Goal: Transaction & Acquisition: Subscribe to service/newsletter

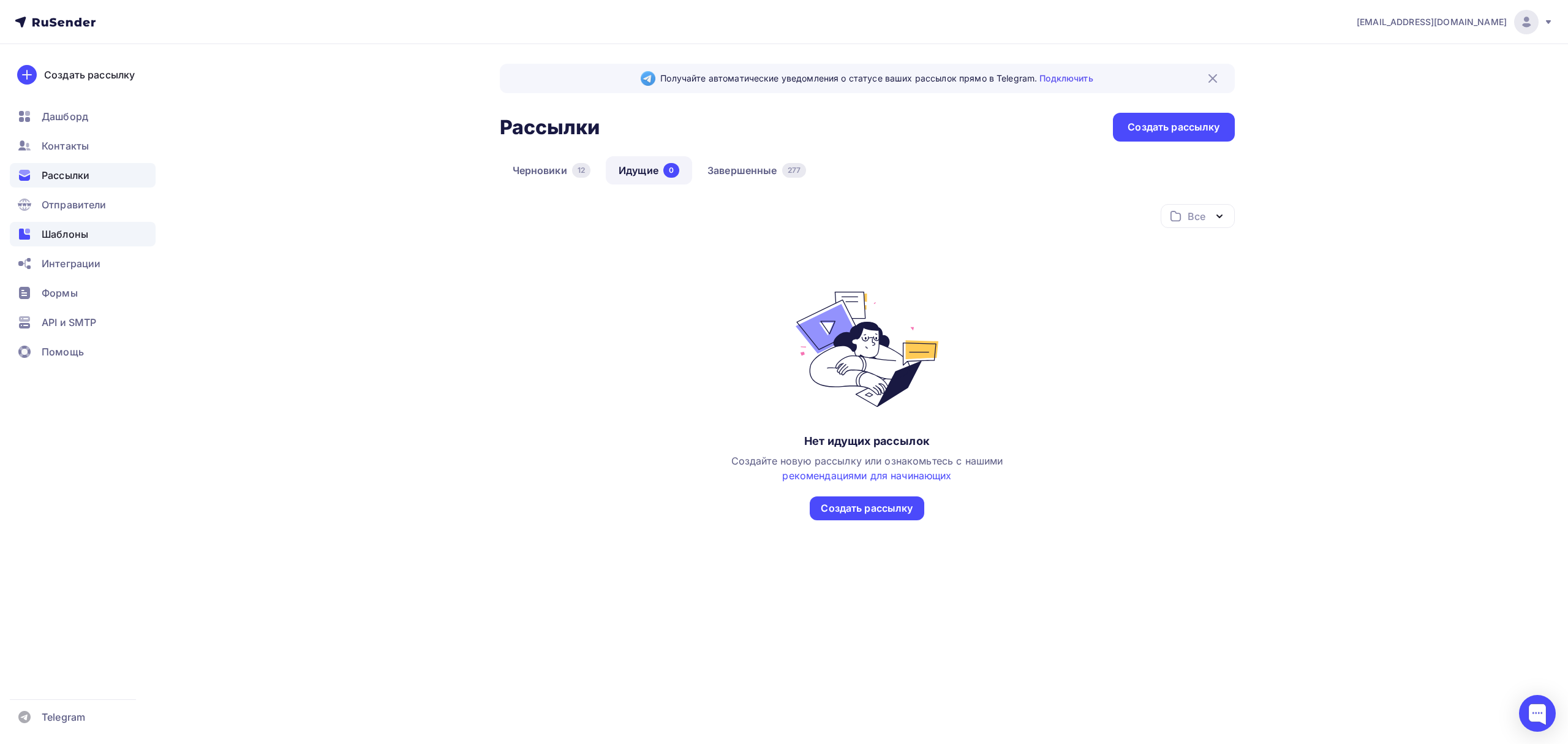
click at [92, 229] on div "Шаблоны" at bounding box center [82, 234] width 145 height 25
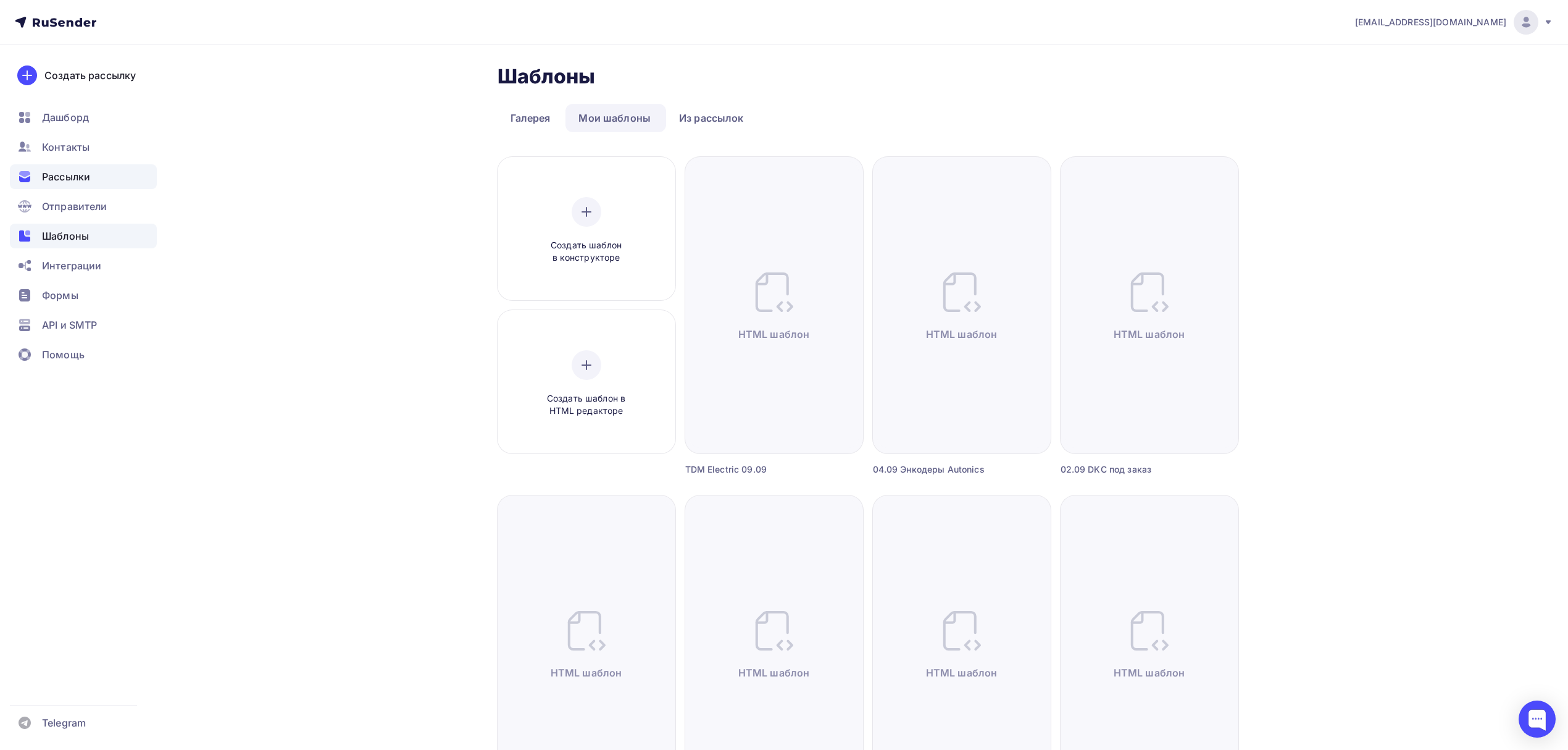
click at [99, 181] on div "Рассылки" at bounding box center [83, 177] width 147 height 25
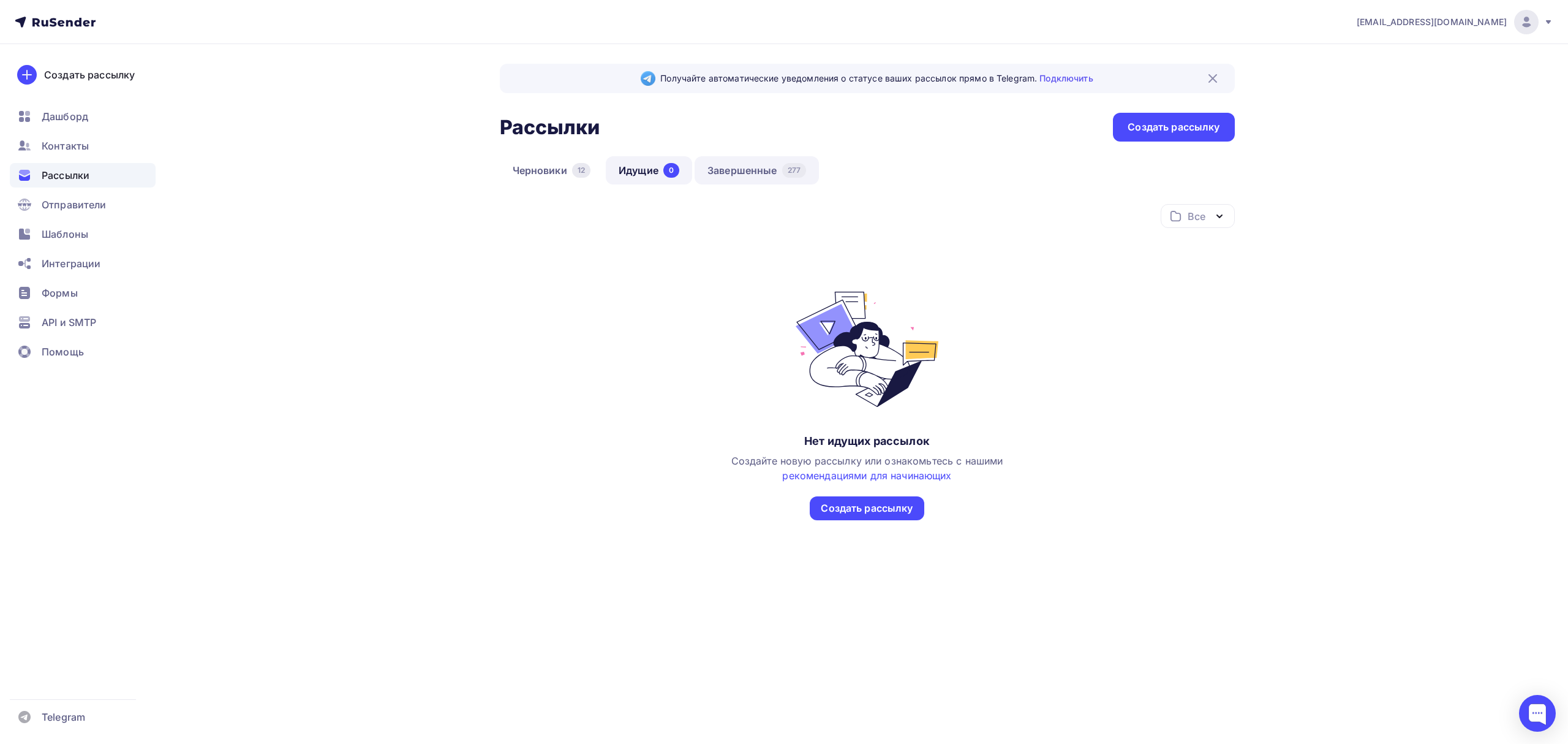
click at [768, 172] on link "Завершенные 277" at bounding box center [757, 170] width 124 height 28
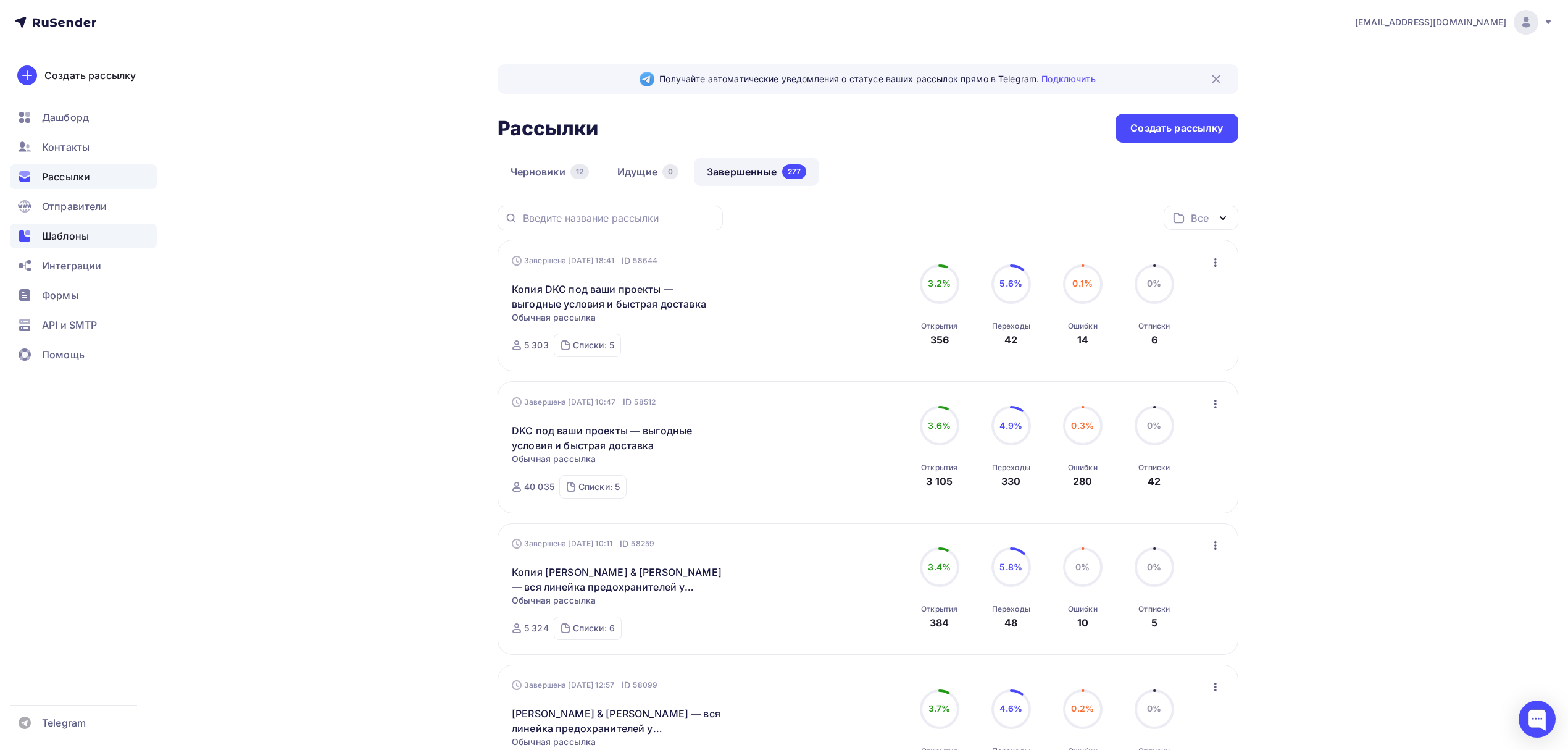
click at [95, 233] on div "Шаблоны" at bounding box center [83, 236] width 147 height 25
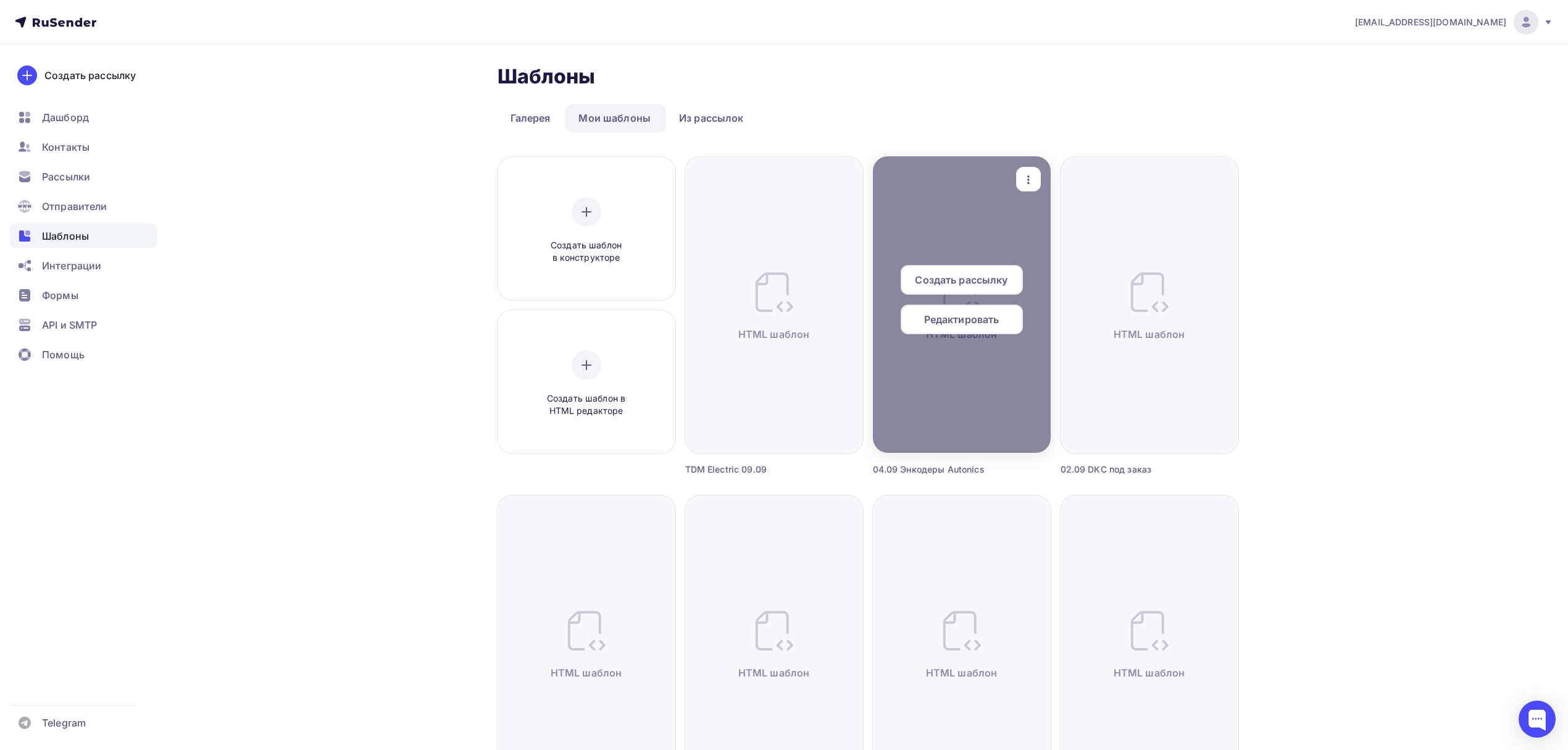
click at [966, 275] on span "Создать рассылку" at bounding box center [961, 280] width 93 height 15
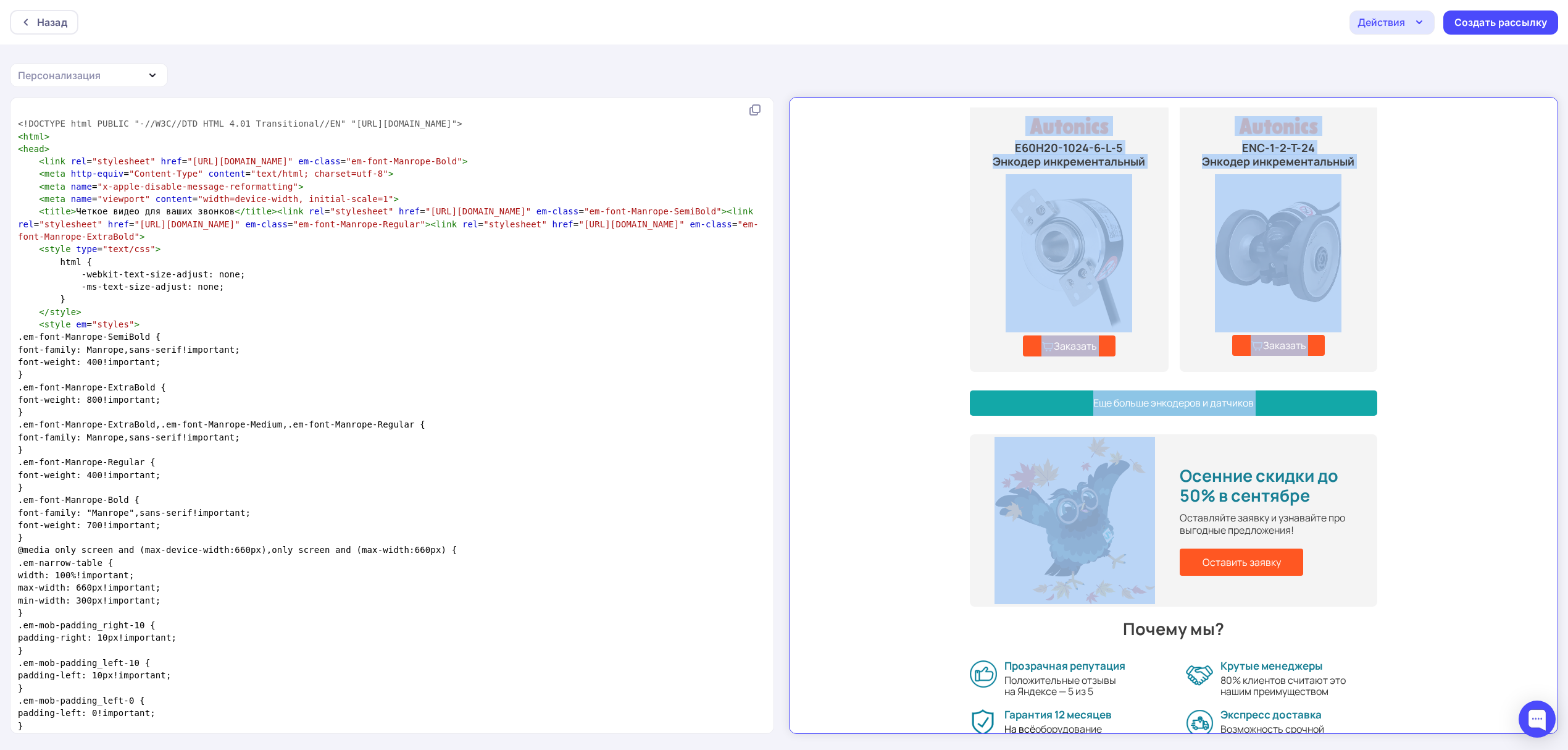
scroll to position [799, 0]
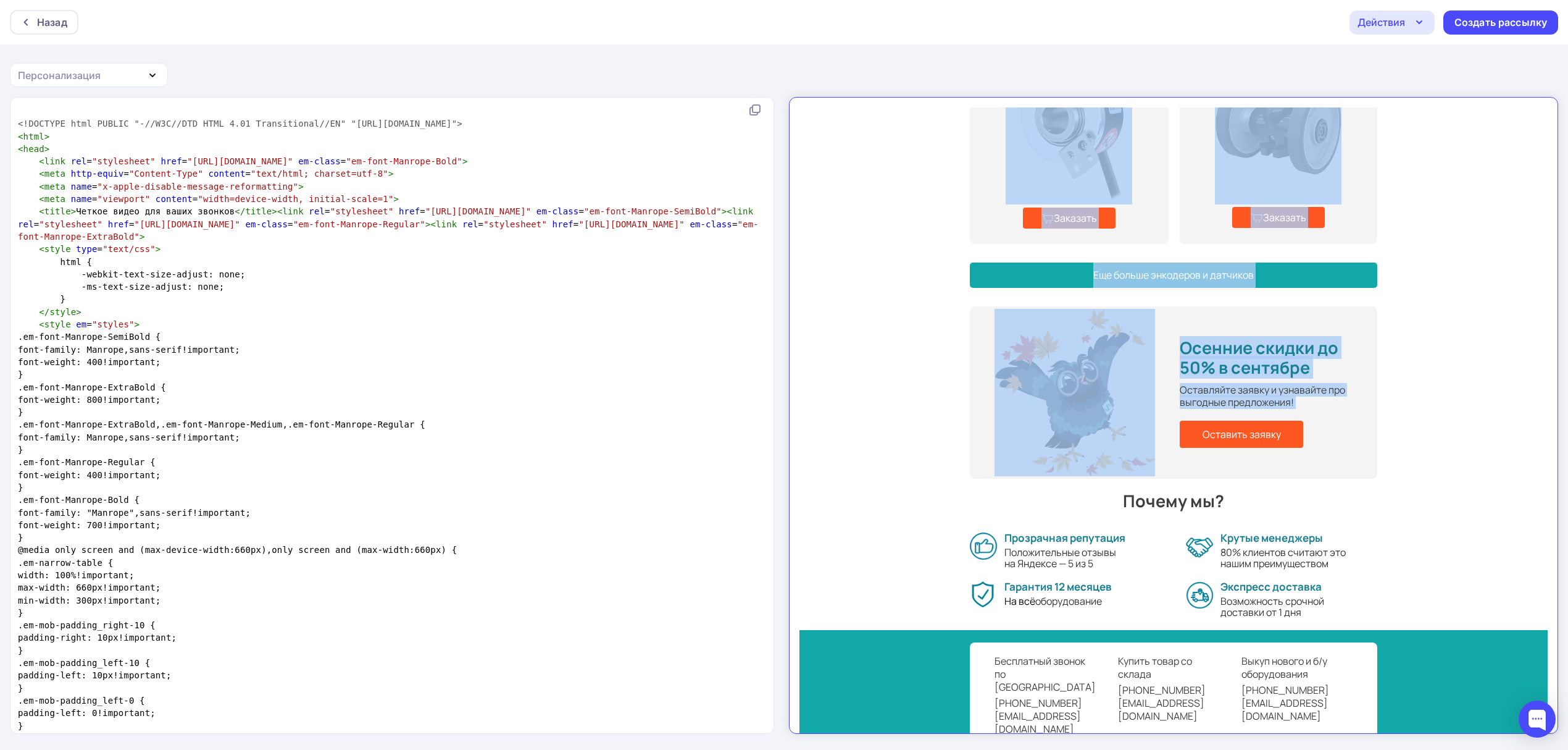
drag, startPoint x: 978, startPoint y: 181, endPoint x: 1312, endPoint y: 401, distance: 399.9
copy tbody "Loremips — dolorsit a consect adipiscin Elitseddoe tempor i utlabor et dolore m…"
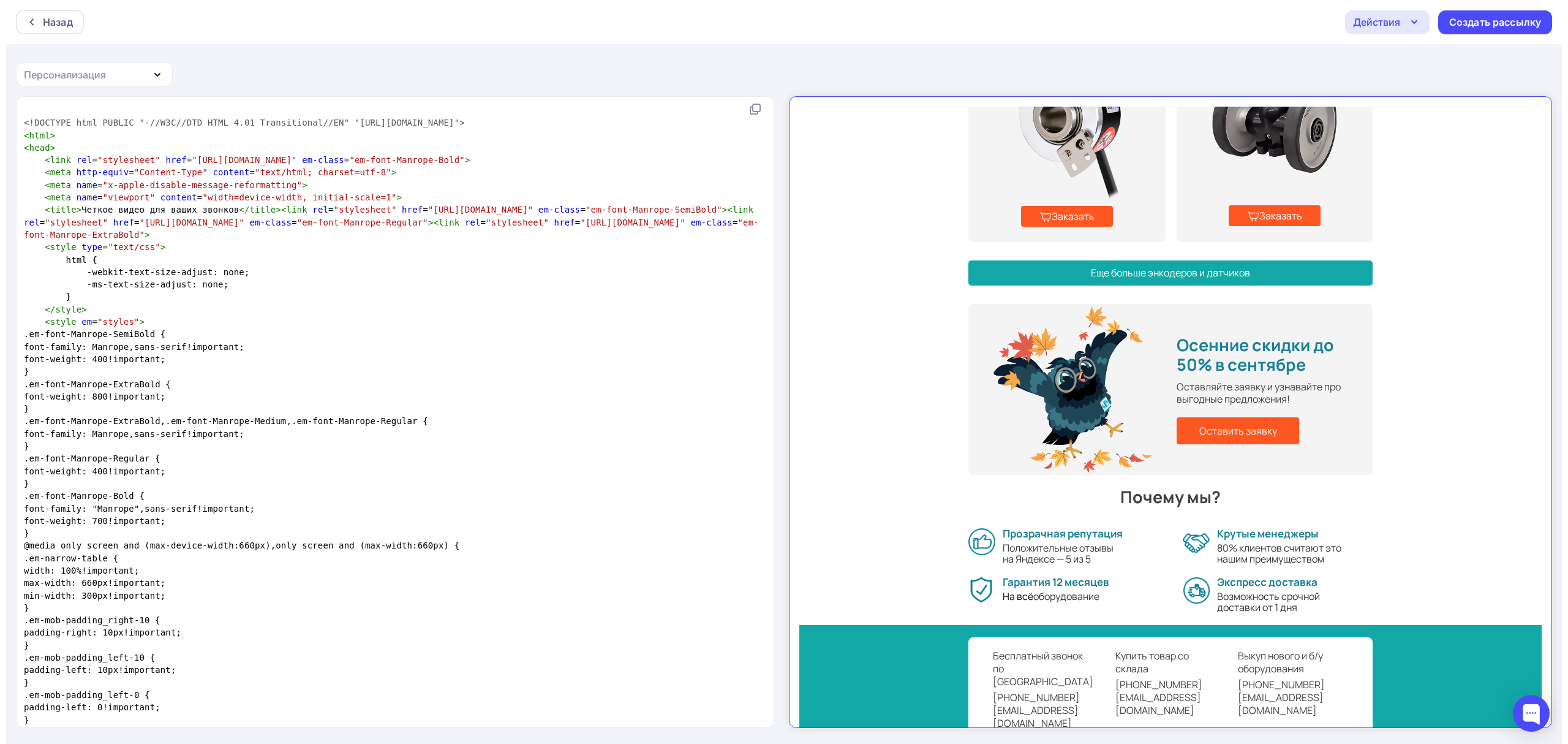
scroll to position [0, 0]
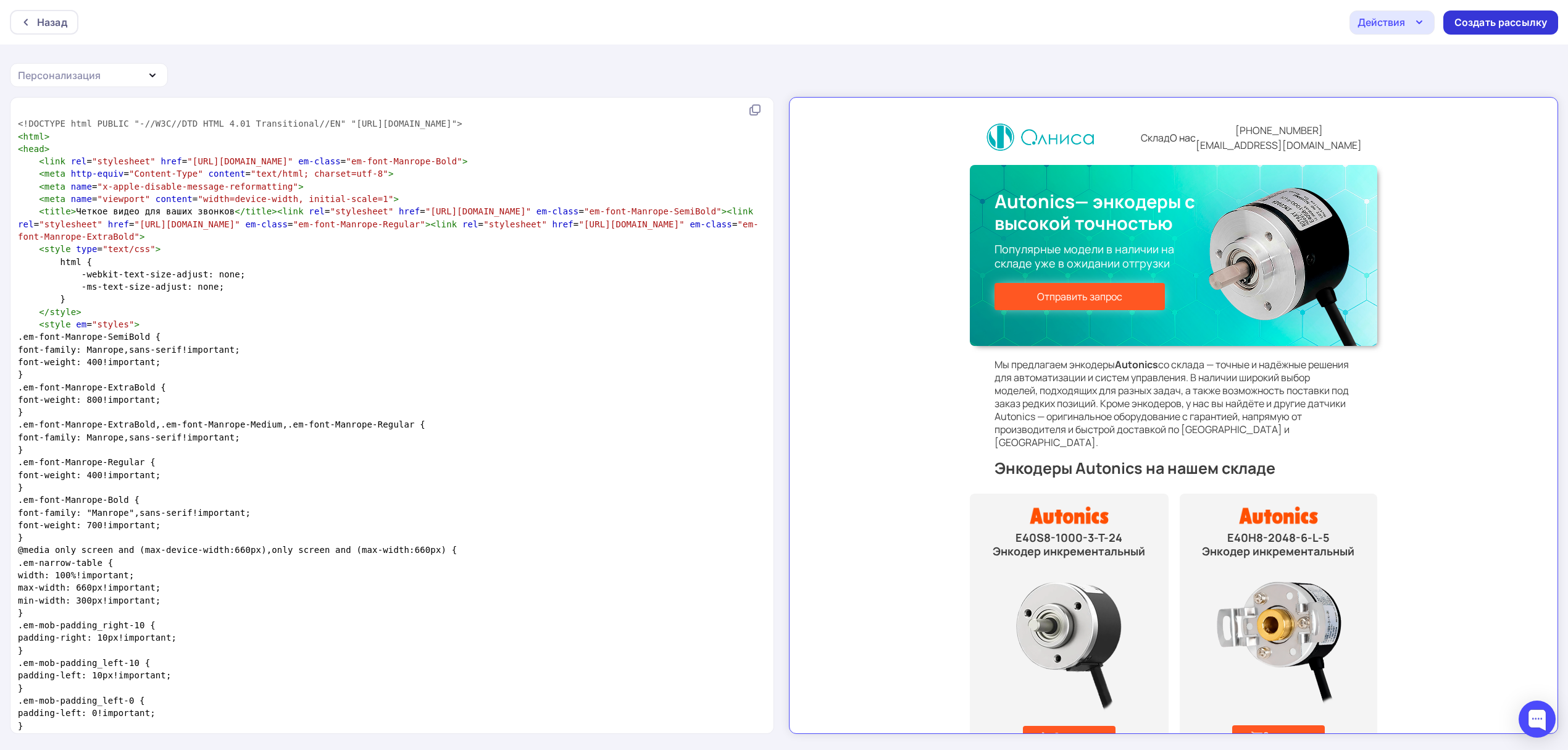
click at [1505, 29] on div "Создать рассылку" at bounding box center [1501, 22] width 93 height 14
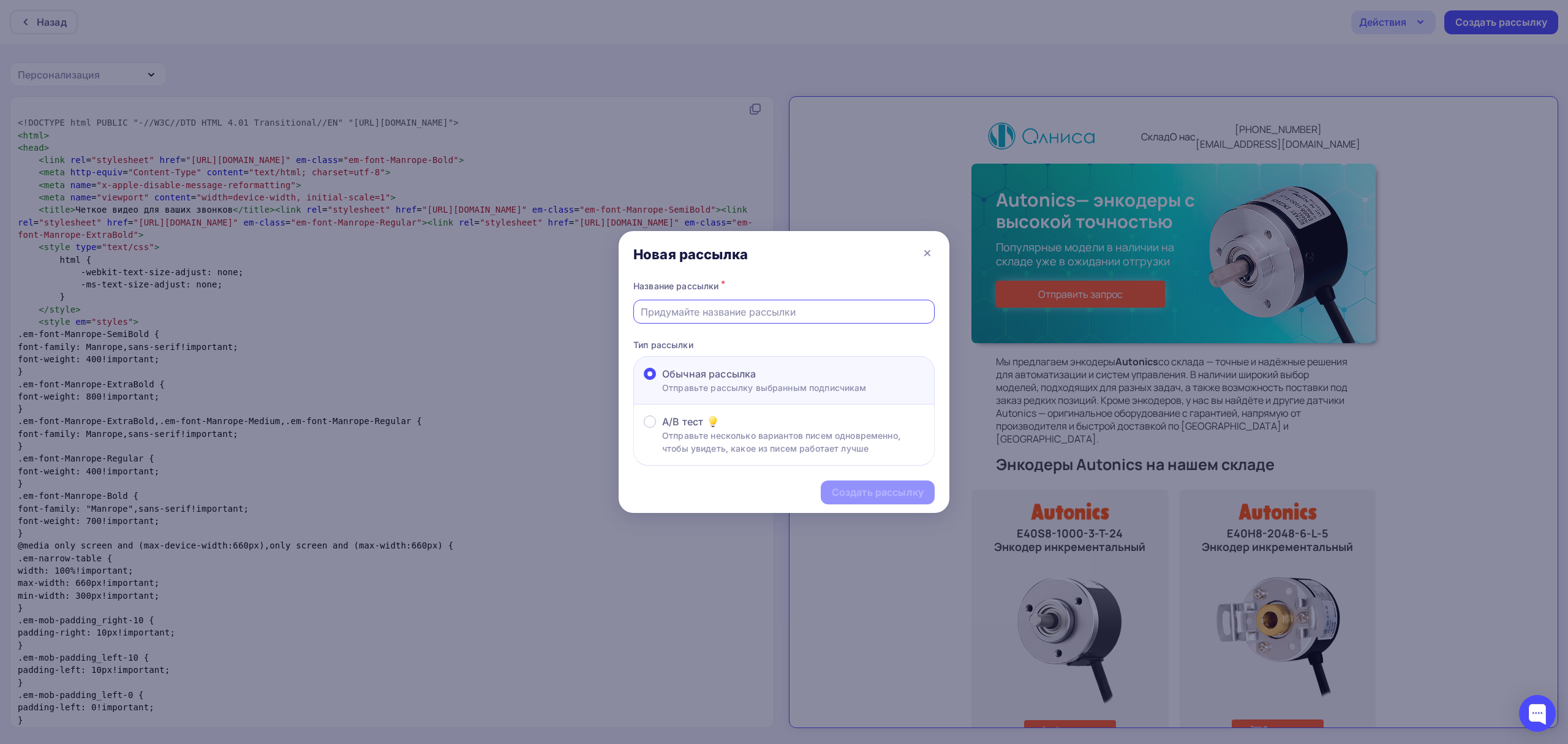
click at [838, 307] on input "text" at bounding box center [784, 311] width 287 height 15
paste input "Autonics для систем управления — широкий ассортимент и быстрая доставка"
type input "Autonics для систем управления — широкий ассортимент и быстрая доставка"
click at [866, 491] on div "Создать рассылку" at bounding box center [878, 492] width 92 height 14
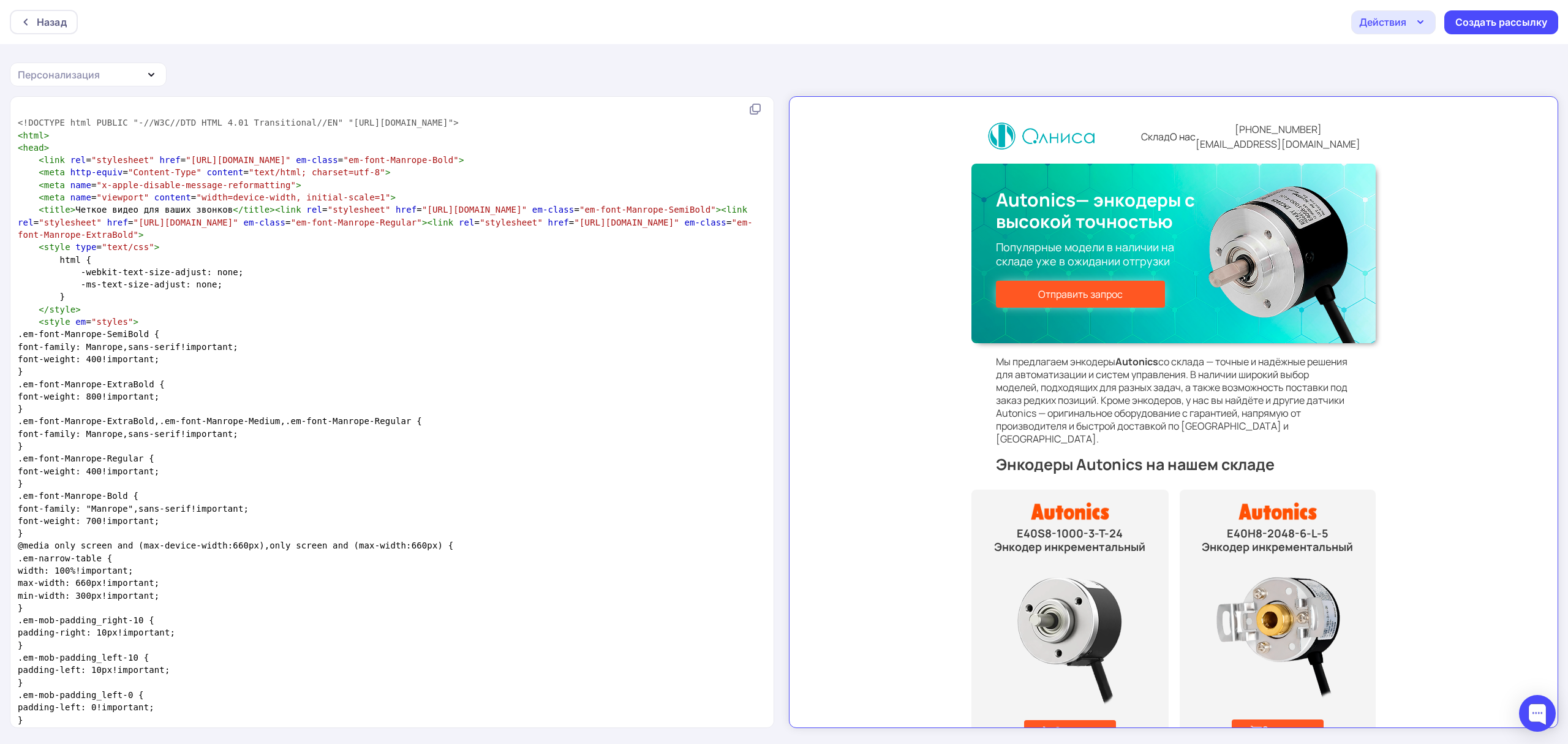
scroll to position [0, 0]
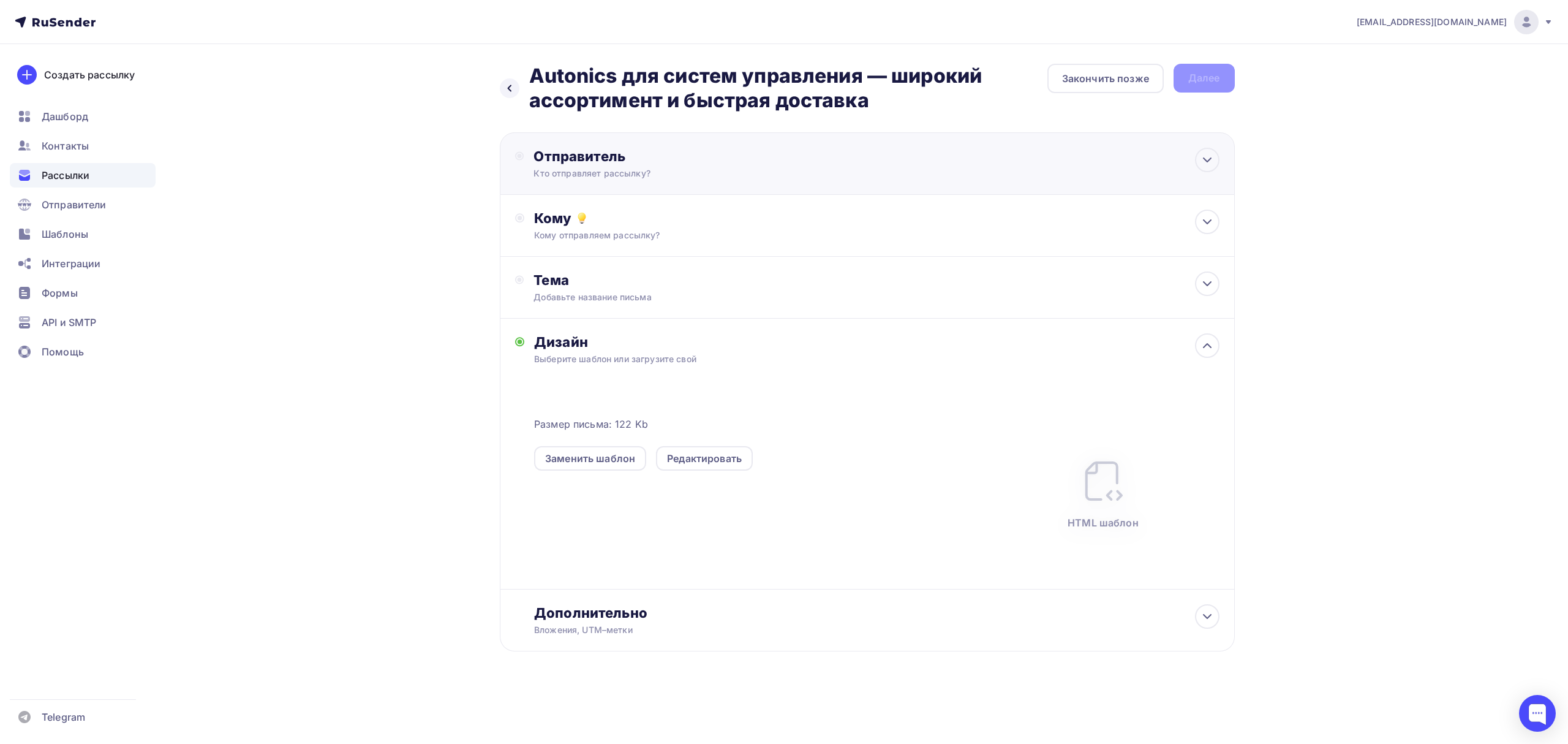
click at [731, 161] on div "Отправитель" at bounding box center [666, 156] width 265 height 17
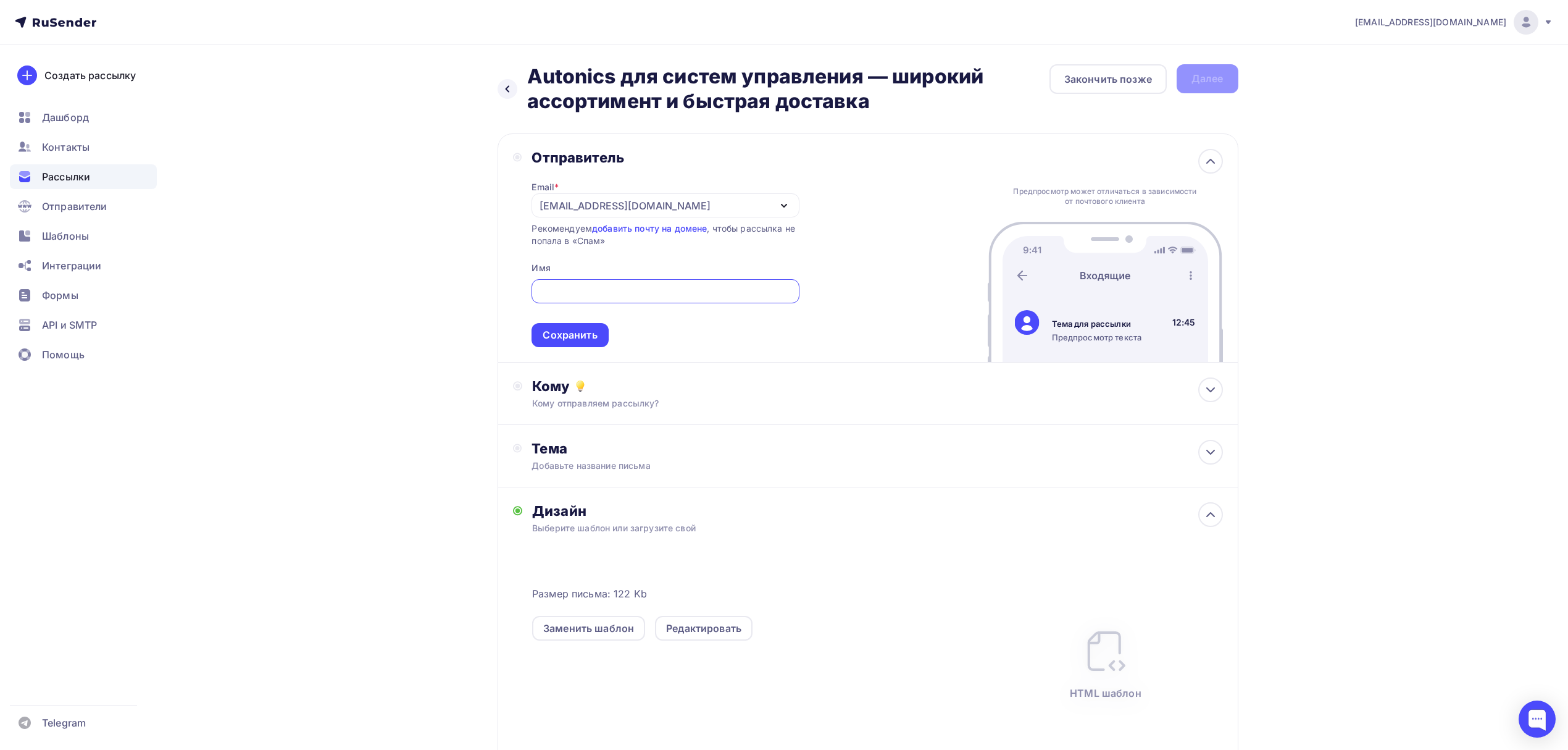
click at [599, 297] on input "text" at bounding box center [665, 291] width 253 height 15
type input "Олниса"
click at [591, 337] on div "Сохранить" at bounding box center [569, 335] width 55 height 14
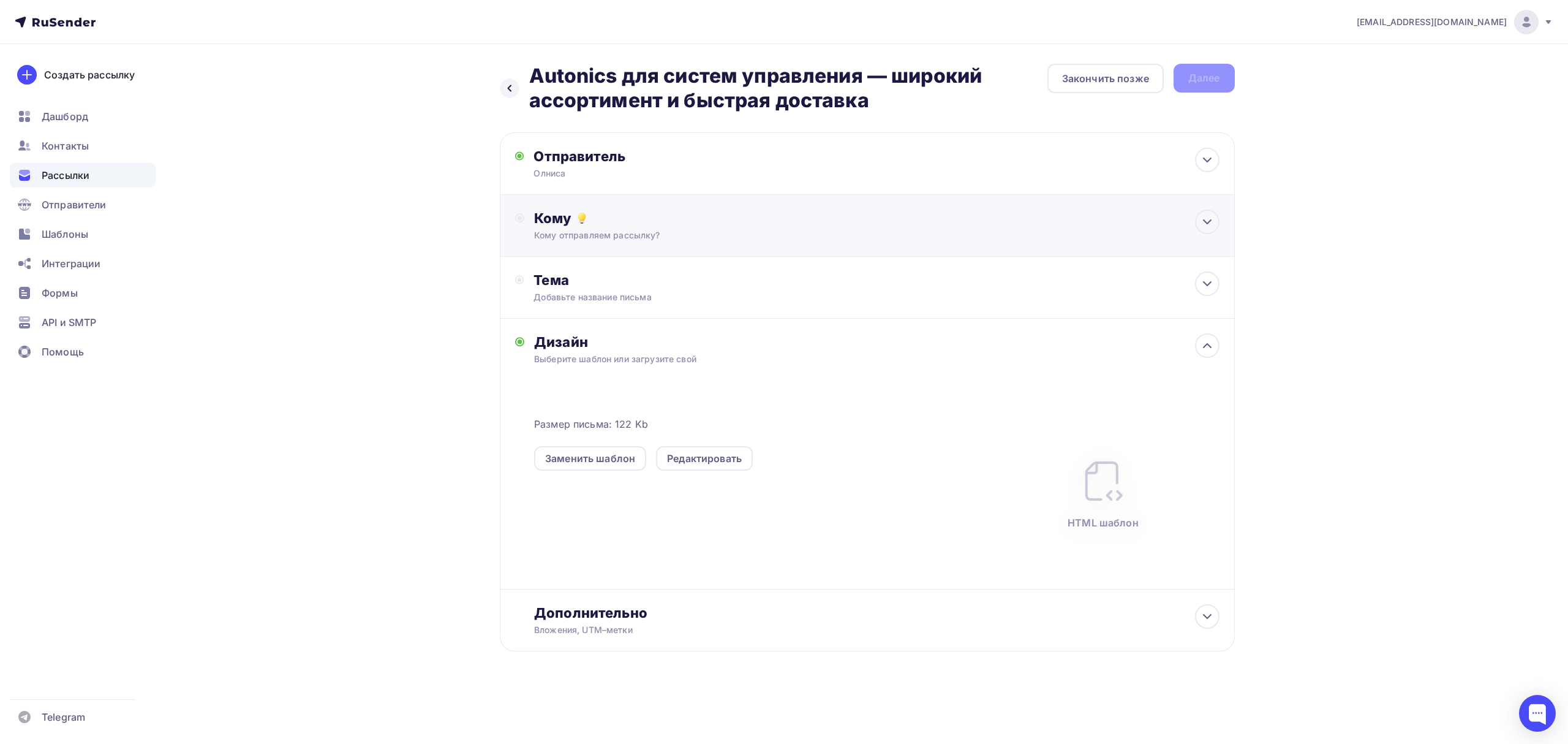
click at [709, 205] on div "Кому Кому отправляем рассылку? Списки получателей Выберите список Все списки id…" at bounding box center [867, 226] width 735 height 62
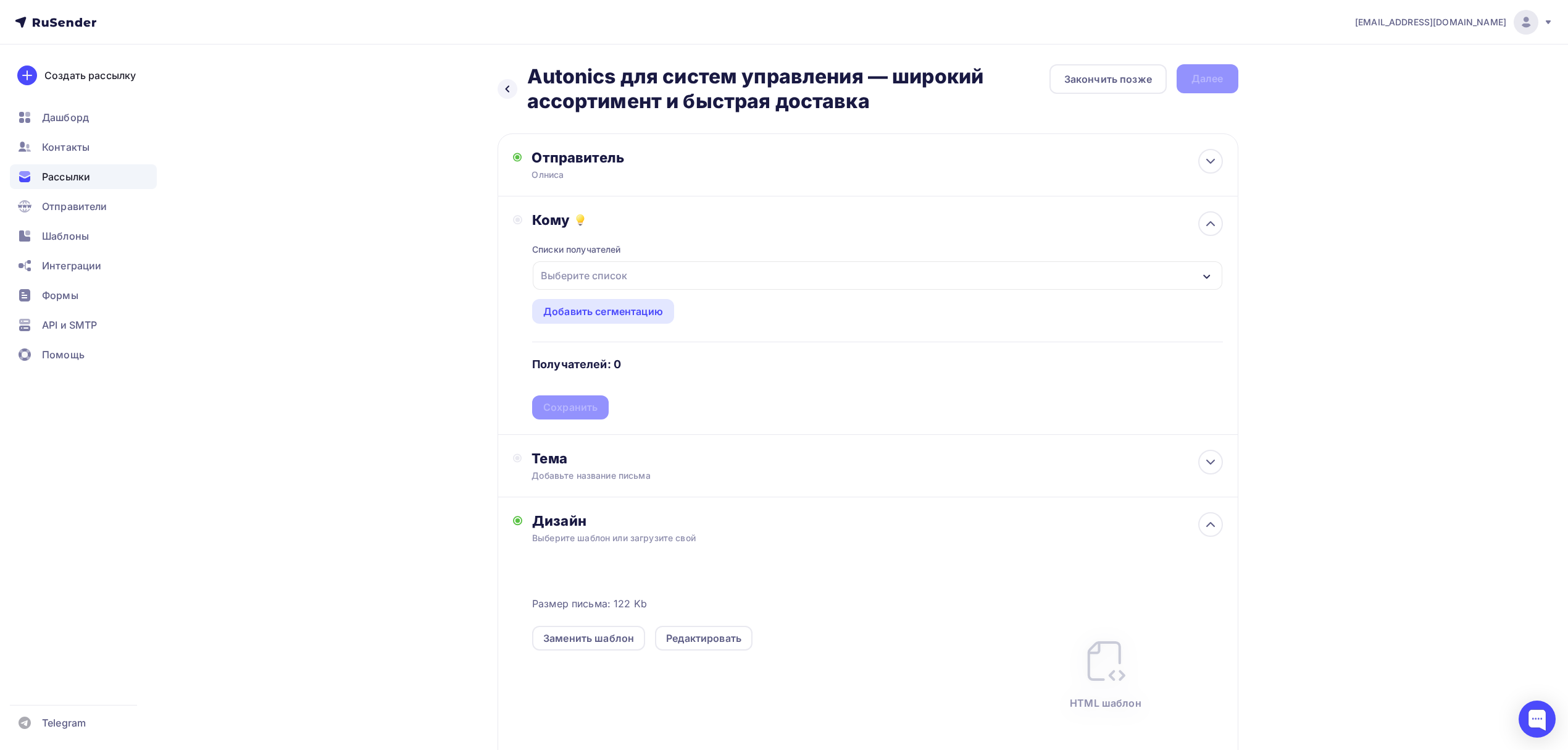
click at [687, 274] on div "Выберите список" at bounding box center [876, 275] width 689 height 29
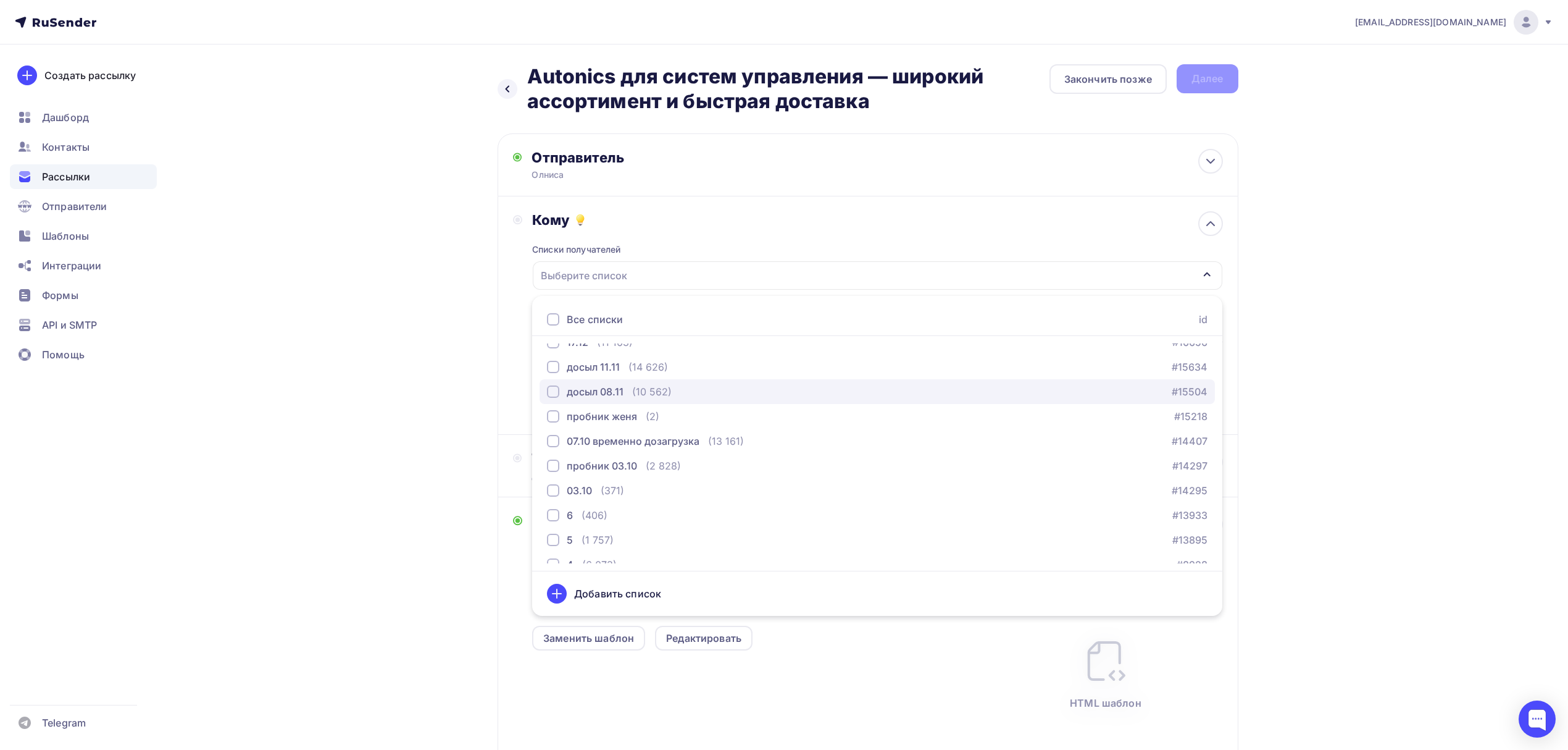
scroll to position [200, 0]
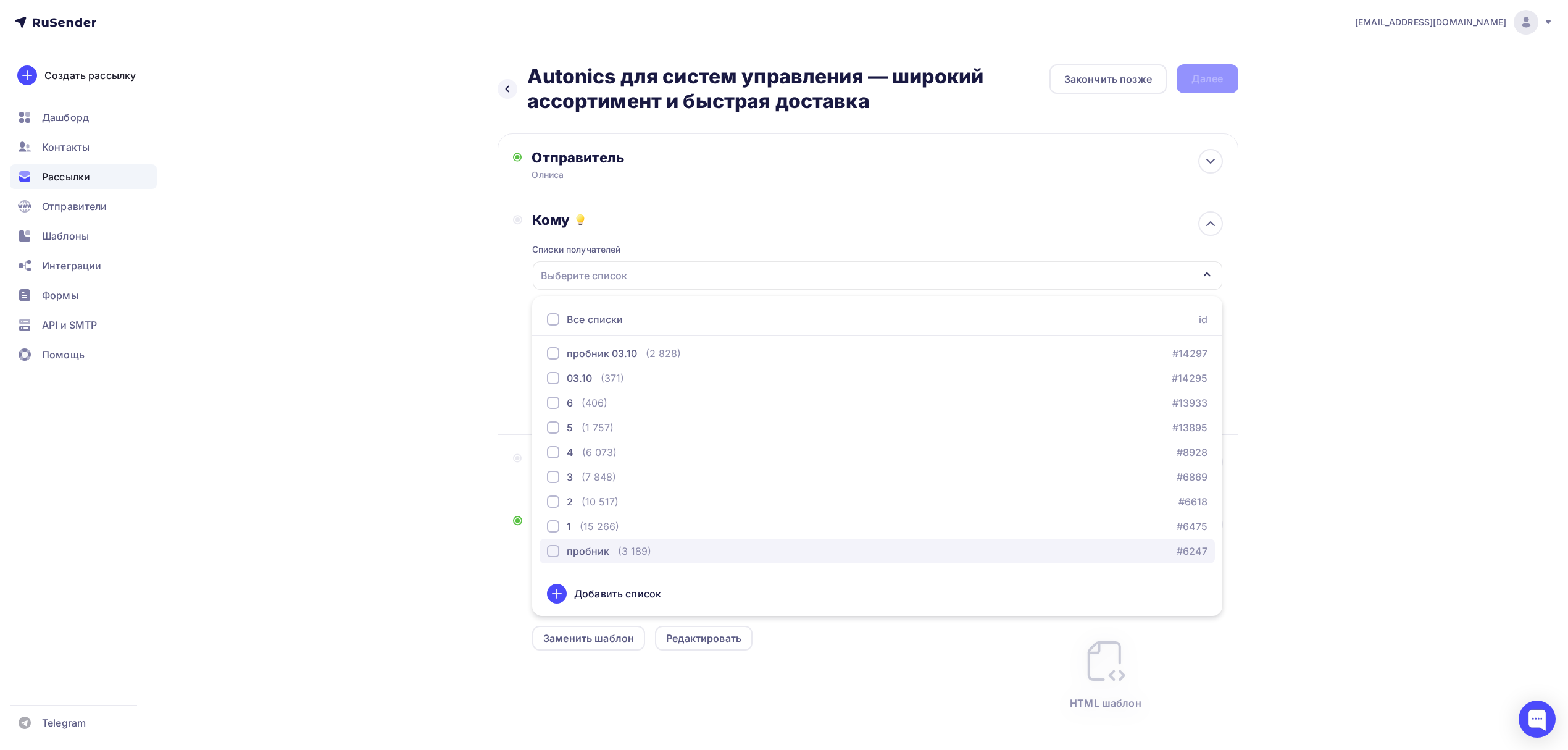
click at [600, 551] on div "пробник" at bounding box center [588, 551] width 43 height 15
click at [611, 523] on div "(15 266)" at bounding box center [600, 527] width 39 height 15
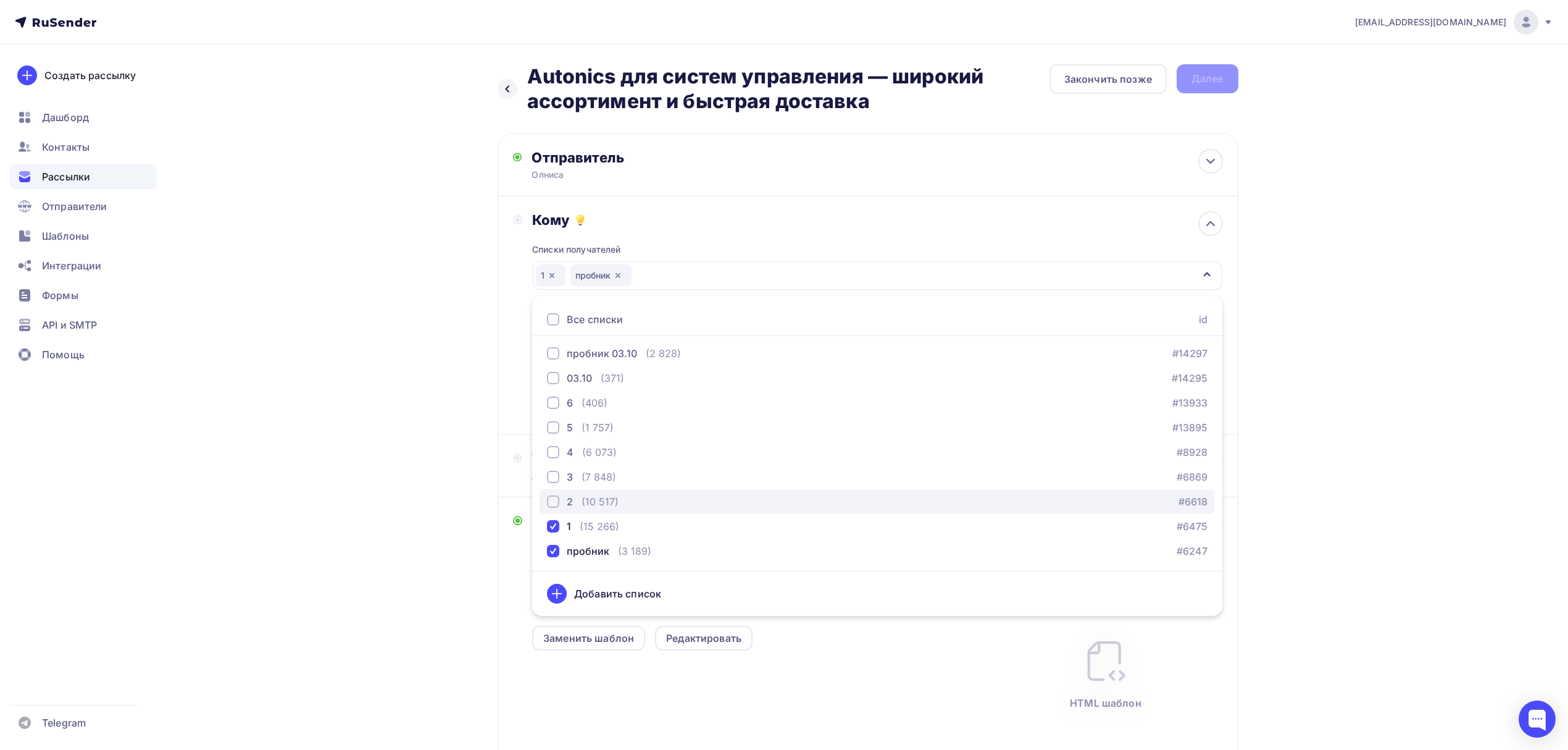
click at [617, 502] on div "(10 517)" at bounding box center [600, 501] width 37 height 15
click at [624, 481] on div "3 (7 848) #6869" at bounding box center [876, 476] width 660 height 15
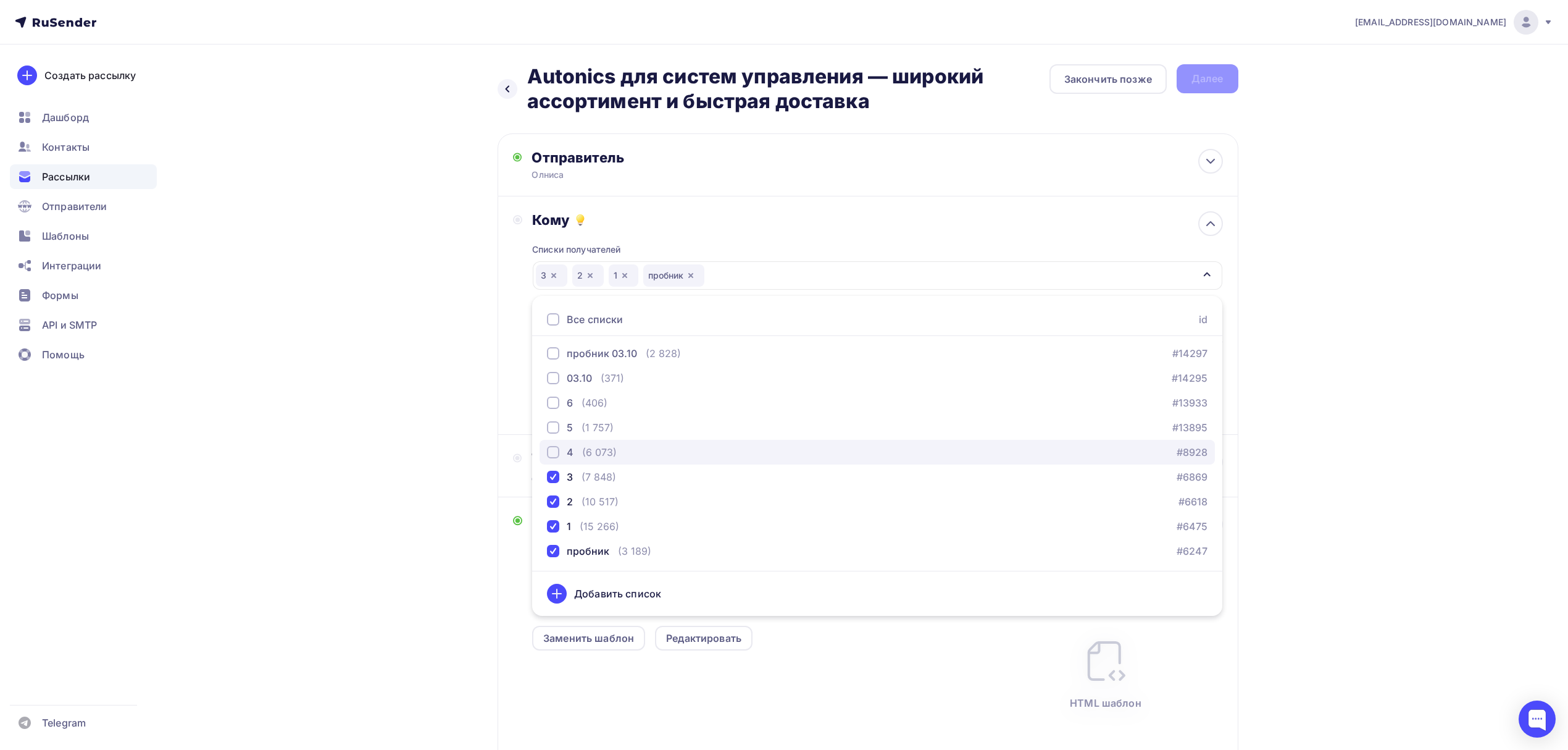
click at [630, 451] on div "4 (6 073) #8928" at bounding box center [876, 452] width 660 height 15
click at [340, 332] on div "Назад Autonics для систем управления — широкий ассортимент и быстрая доставка A…" at bounding box center [784, 478] width 1012 height 868
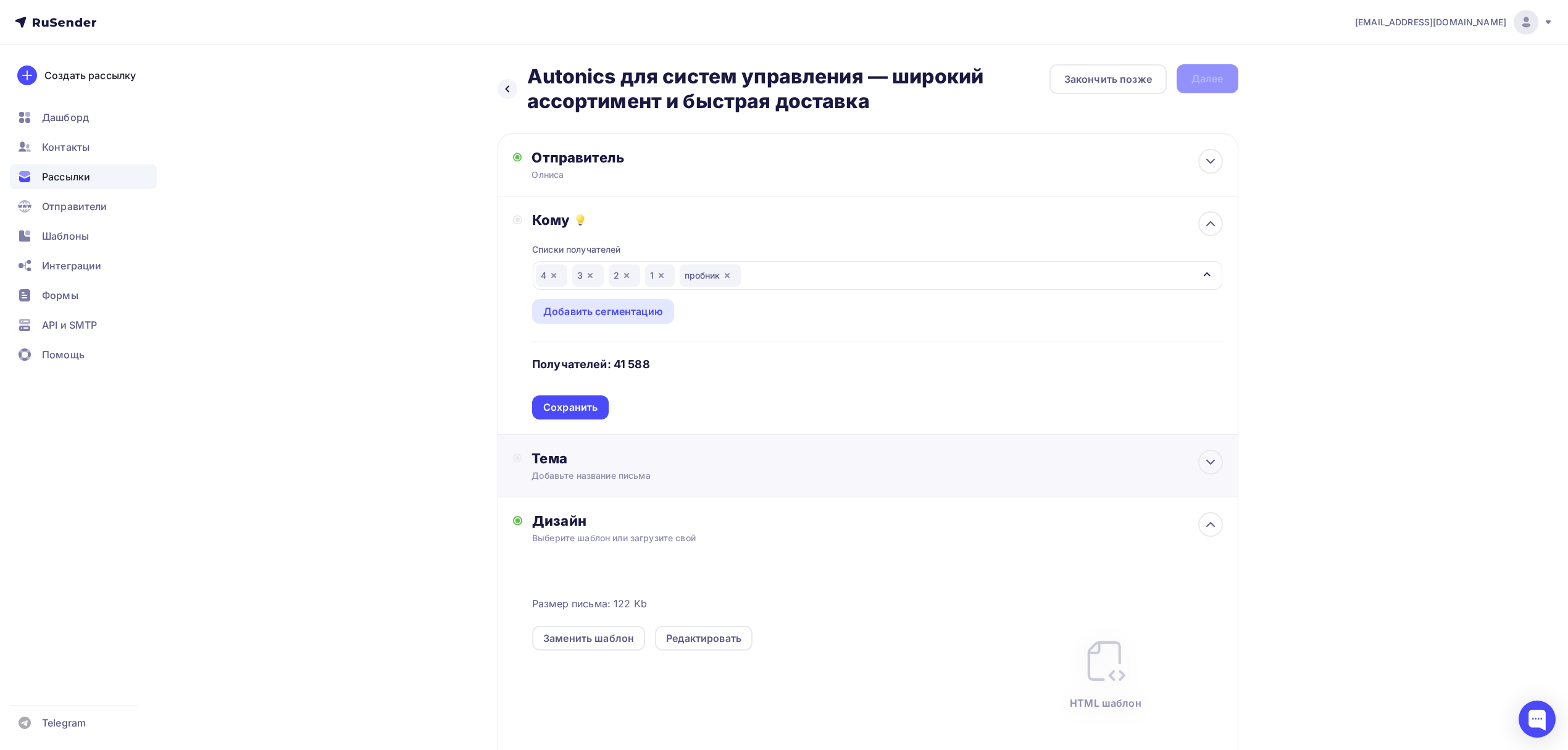
click at [673, 475] on div "Добавьте название письма" at bounding box center [641, 476] width 220 height 13
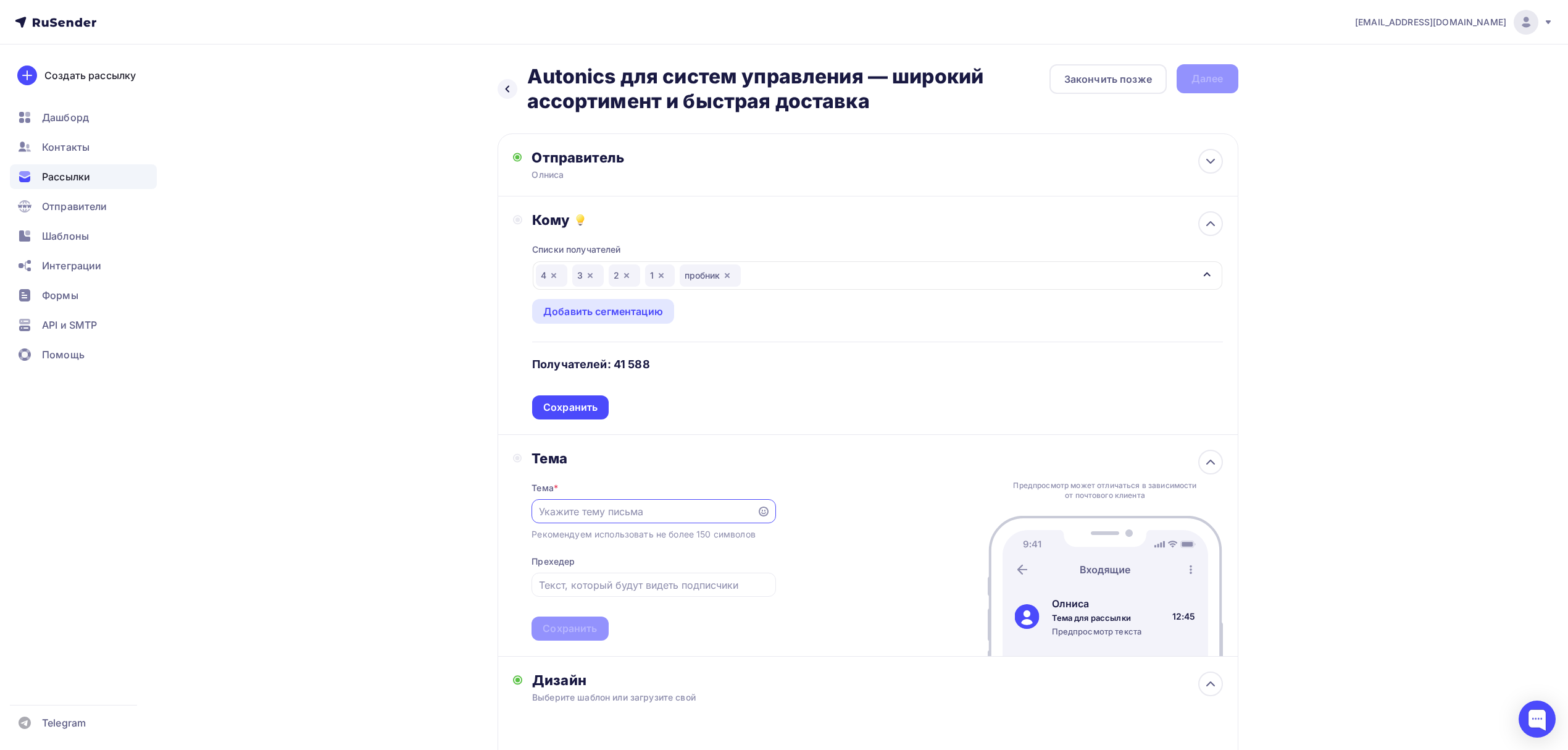
scroll to position [0, 0]
paste input "Autonics для систем управления — широкий ассортимент и быстрая доставка"
type input "Autonics для систем управления — широкий ассортимент и быстрая доставка"
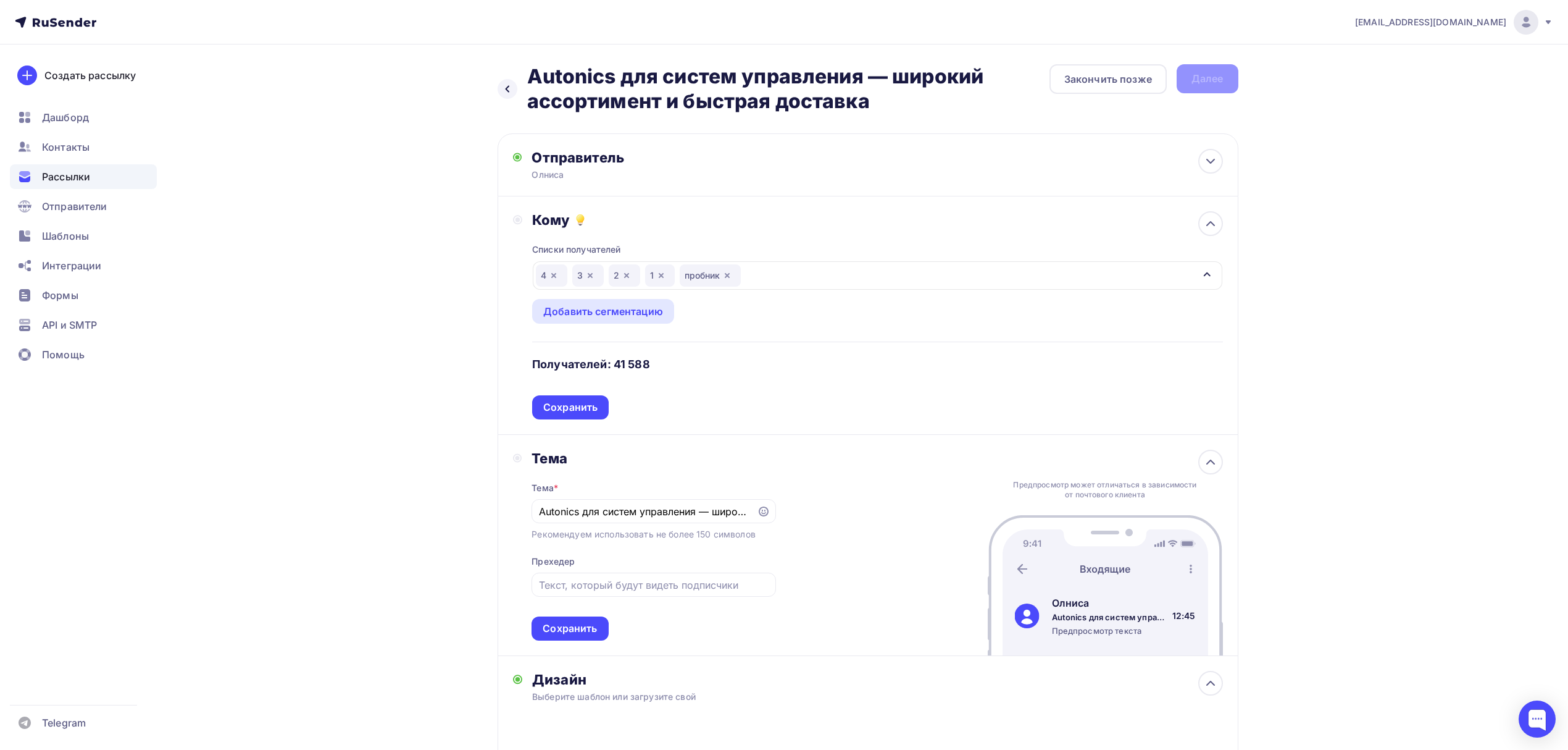
click at [831, 599] on div "Тема Тема * Autonics для систем управления — широкий ассортимент и быстрая дост…" at bounding box center [868, 545] width 741 height 221
click at [561, 410] on div "Сохранить" at bounding box center [570, 408] width 55 height 14
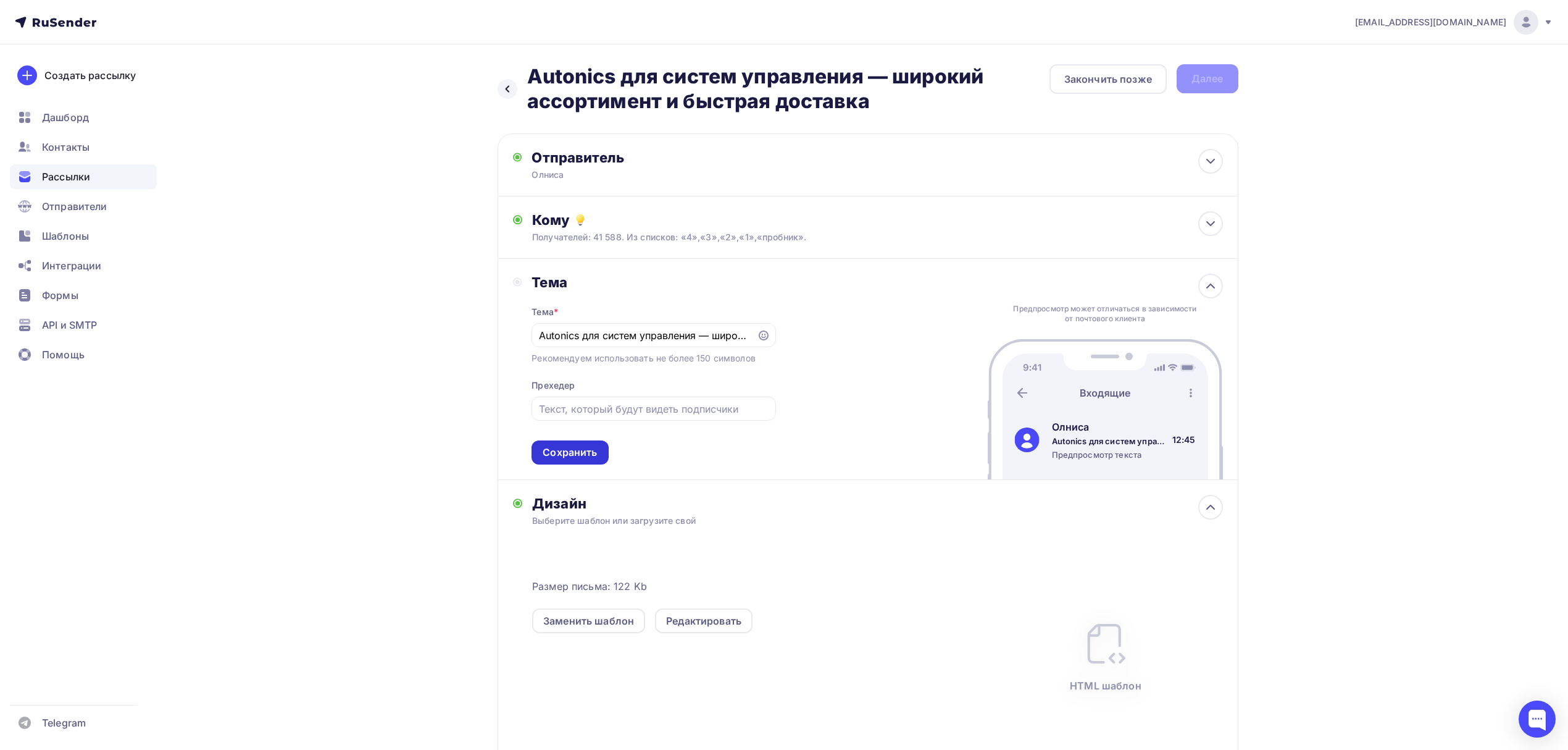
click at [589, 455] on div "Сохранить" at bounding box center [569, 452] width 55 height 14
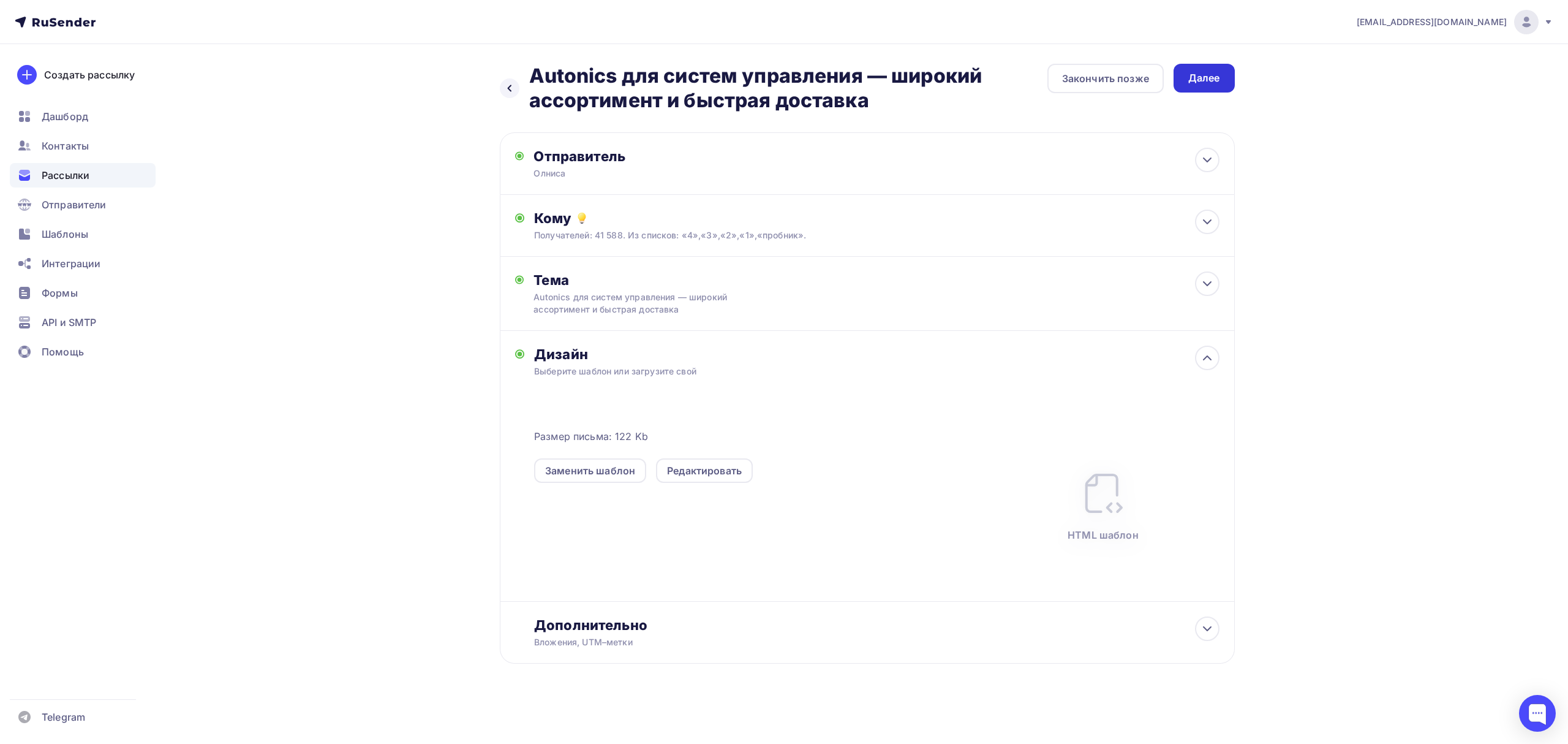
click at [1206, 77] on div "Далее" at bounding box center [1205, 78] width 32 height 14
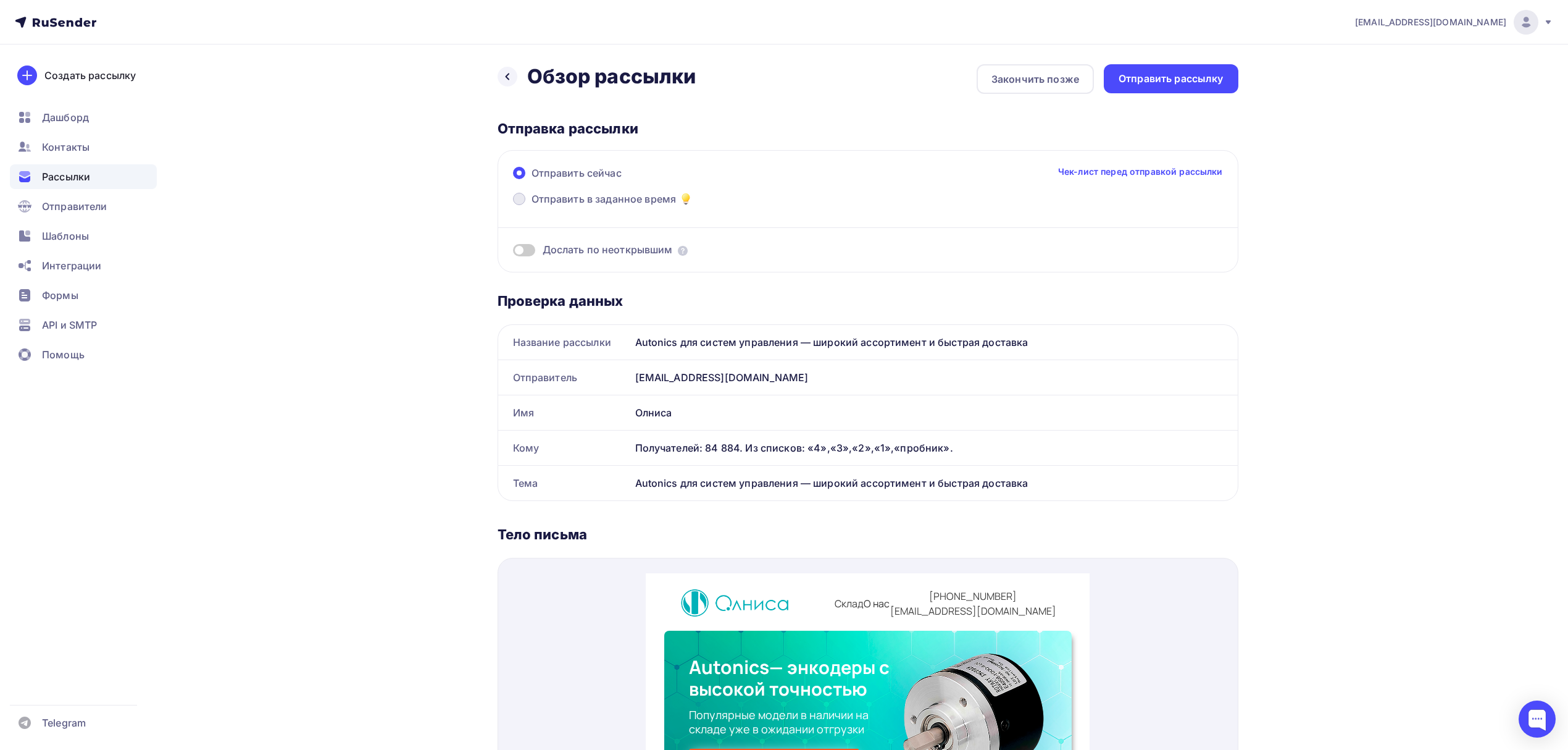
click at [571, 204] on span "Отправить в заданное время" at bounding box center [604, 198] width 145 height 15
click at [532, 206] on input "Отправить в заданное время" at bounding box center [532, 206] width 0 height 0
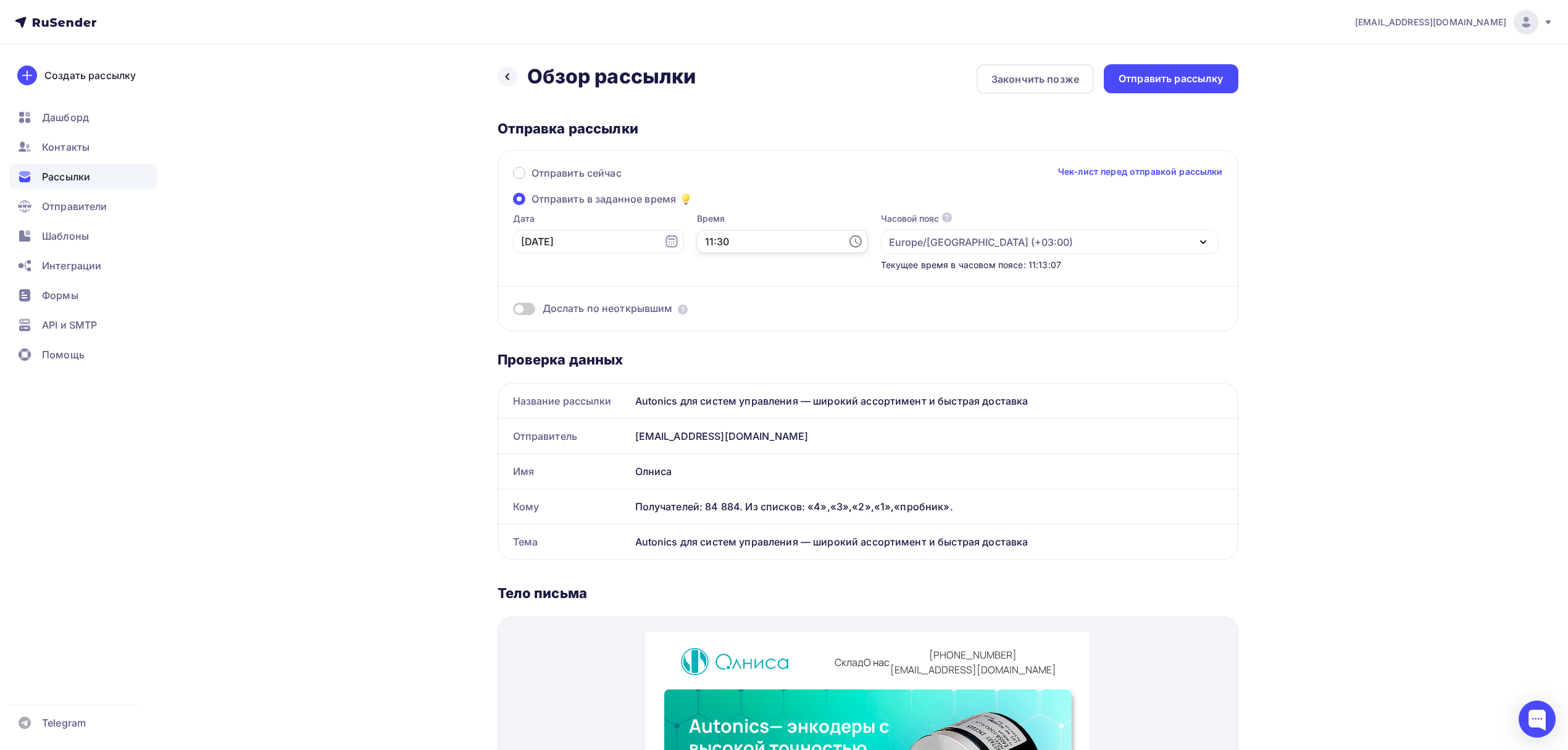
click at [721, 240] on input "11:30" at bounding box center [782, 241] width 171 height 23
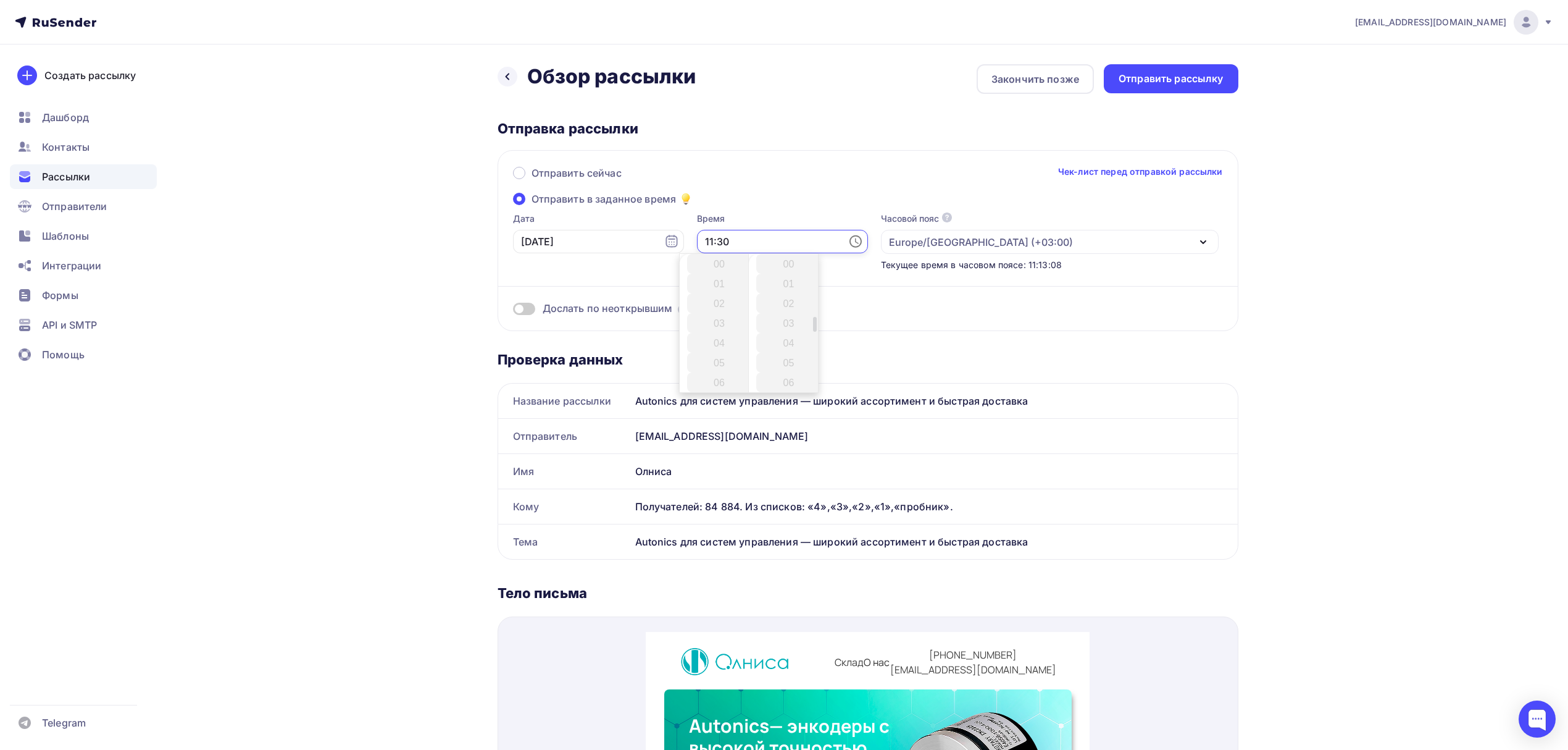
scroll to position [593, 0]
click at [715, 283] on li "12" at bounding box center [720, 283] width 67 height 20
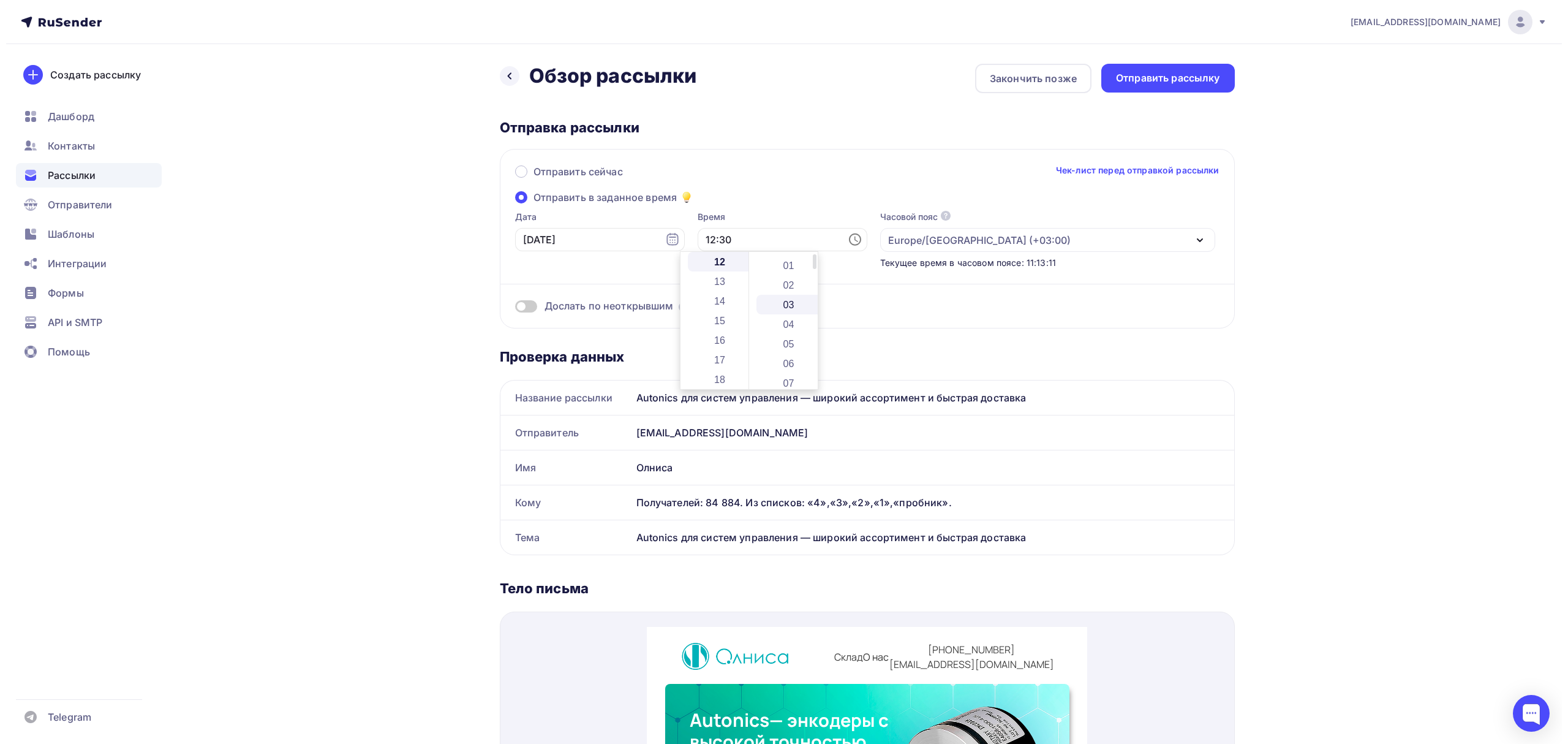
scroll to position [0, 0]
click at [778, 266] on li "00" at bounding box center [784, 262] width 66 height 20
type input "12:00"
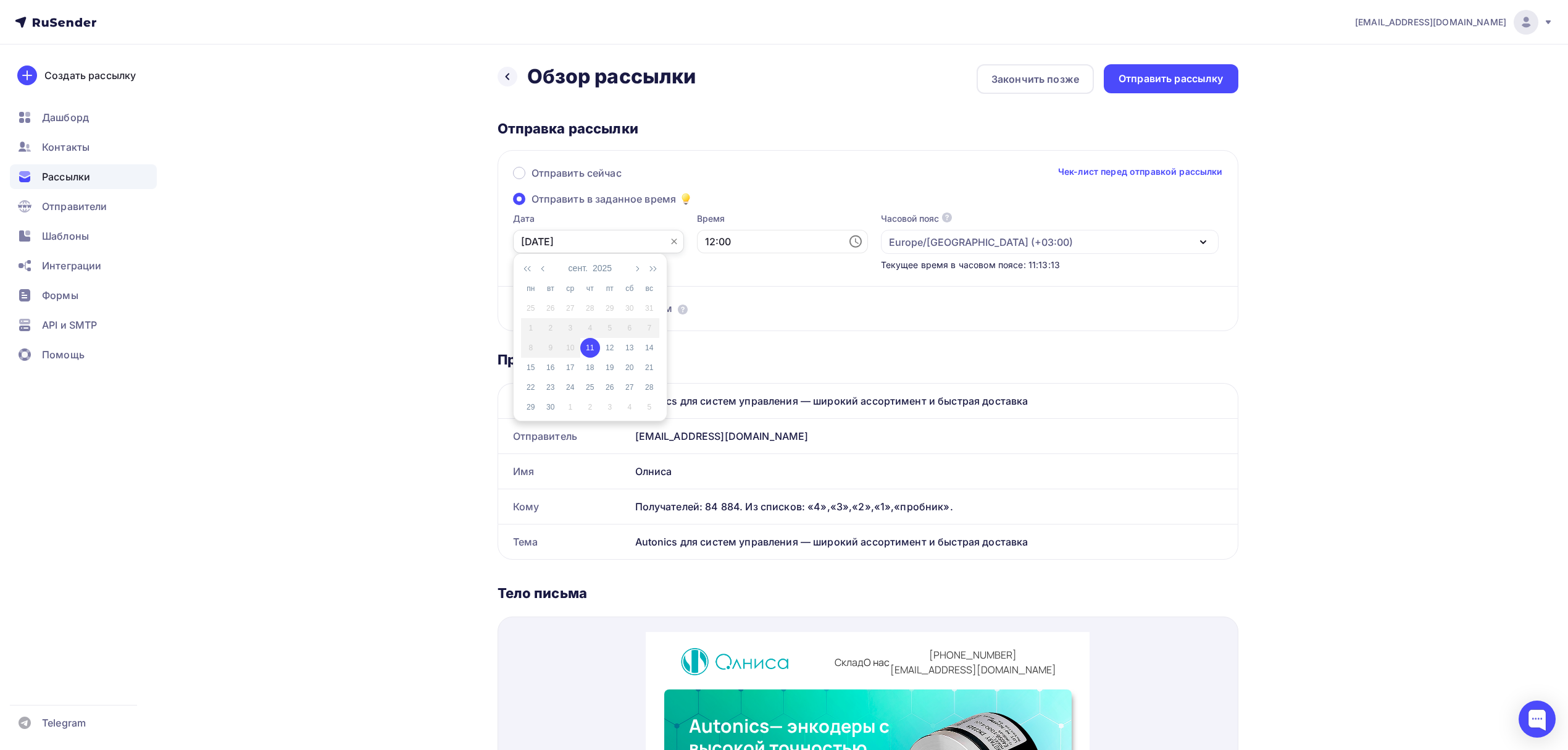
click at [610, 240] on input "[DATE]" at bounding box center [598, 241] width 171 height 23
click at [591, 354] on td "11" at bounding box center [591, 348] width 20 height 20
click at [768, 293] on div "Дослать по неоткрывшим" at bounding box center [868, 293] width 710 height 45
click at [1129, 85] on div "Отправить рассылку" at bounding box center [1170, 79] width 105 height 14
